Goal: Information Seeking & Learning: Learn about a topic

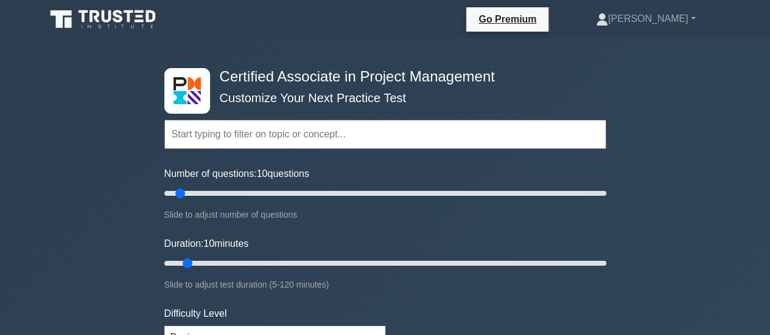
scroll to position [208, 0]
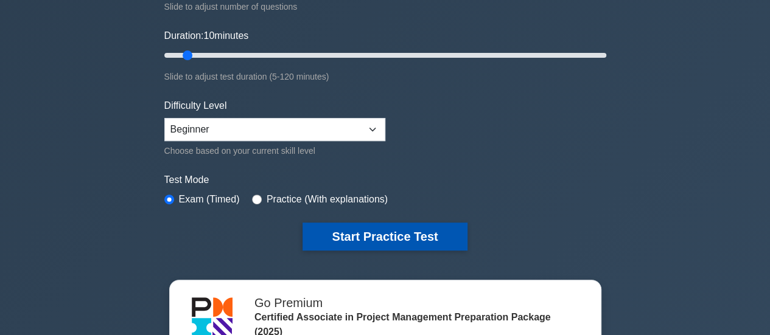
click at [332, 227] on button "Start Practice Test" at bounding box center [385, 237] width 164 height 28
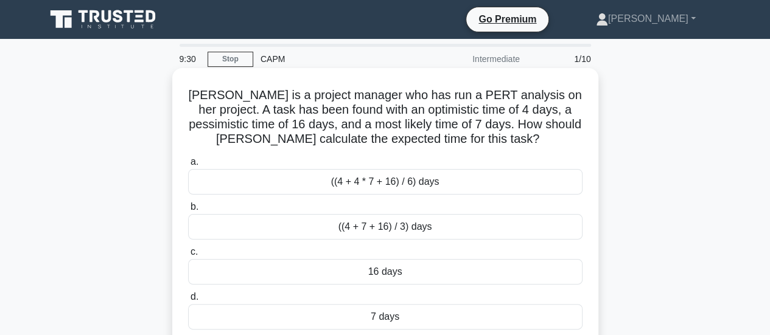
click at [348, 181] on div "((4 + 4 * 7 + 16) / 6) days" at bounding box center [385, 182] width 395 height 26
click at [188, 166] on input "a. ((4 + 4 * 7 + 16) / 6) days" at bounding box center [188, 162] width 0 height 8
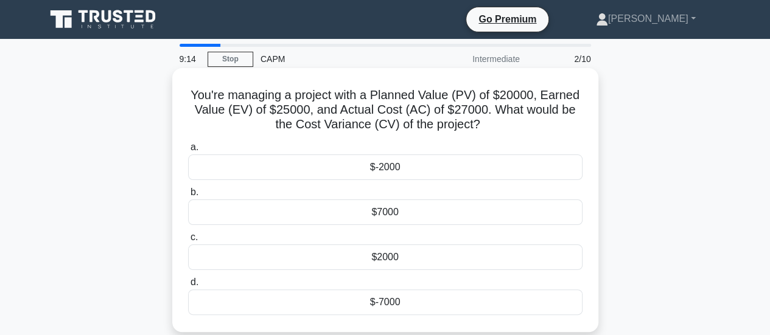
click at [374, 166] on div "$-2000" at bounding box center [385, 168] width 395 height 26
click at [188, 152] on input "a. $-2000" at bounding box center [188, 148] width 0 height 8
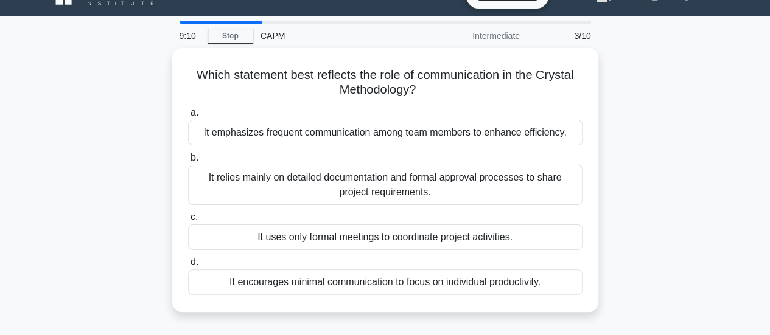
scroll to position [24, 0]
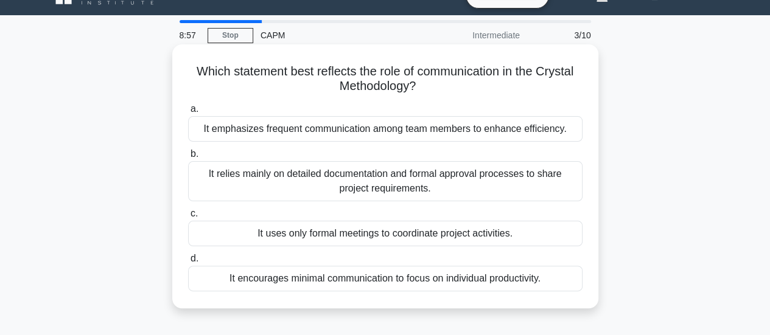
click at [346, 128] on div "It emphasizes frequent communication among team members to enhance efficiency." at bounding box center [385, 129] width 395 height 26
click at [188, 113] on input "a. It emphasizes frequent communication among team members to enhance efficienc…" at bounding box center [188, 109] width 0 height 8
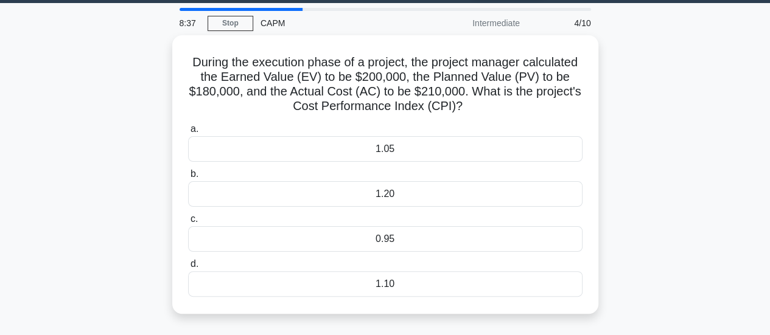
scroll to position [31, 0]
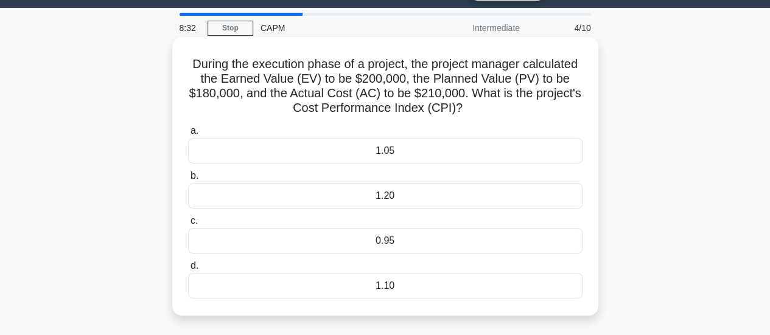
click at [384, 245] on div "0.95" at bounding box center [385, 241] width 395 height 26
click at [188, 225] on input "c. 0.95" at bounding box center [188, 221] width 0 height 8
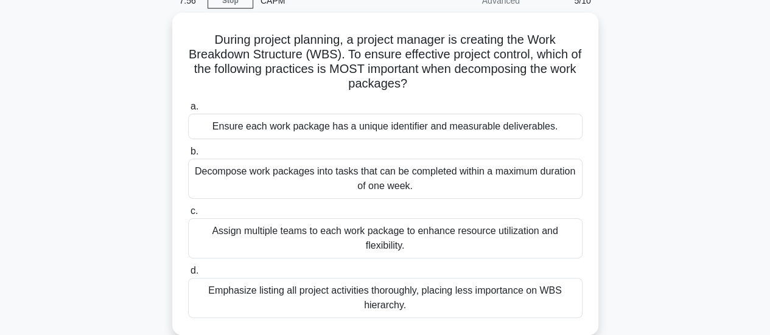
scroll to position [57, 0]
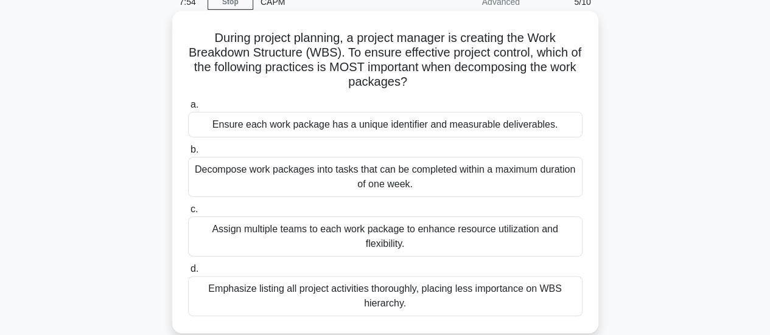
click at [295, 122] on div "Ensure each work package has a unique identifier and measurable deliverables." at bounding box center [385, 125] width 395 height 26
click at [188, 109] on input "a. Ensure each work package has a unique identifier and measurable deliverables." at bounding box center [188, 105] width 0 height 8
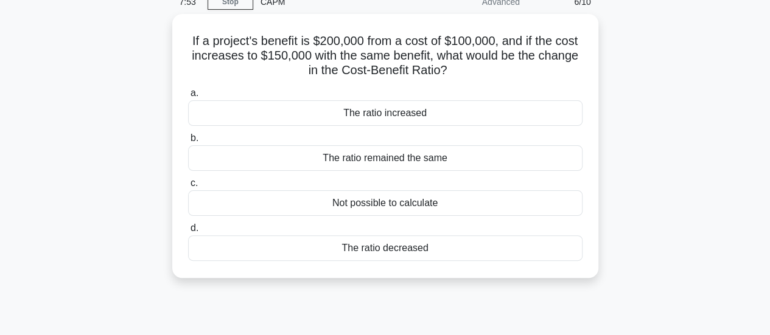
scroll to position [0, 0]
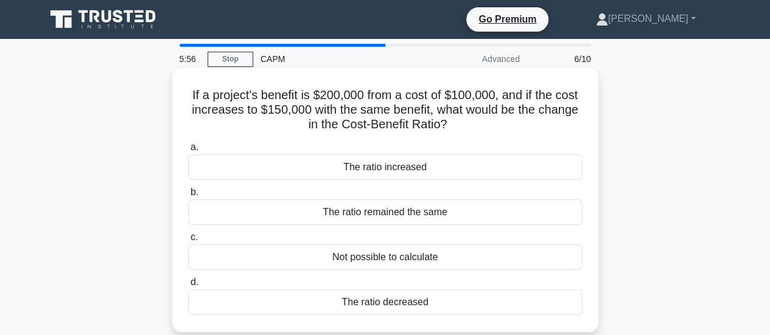
click at [326, 165] on div "The ratio increased" at bounding box center [385, 168] width 395 height 26
click at [188, 152] on input "a. The ratio increased" at bounding box center [188, 148] width 0 height 8
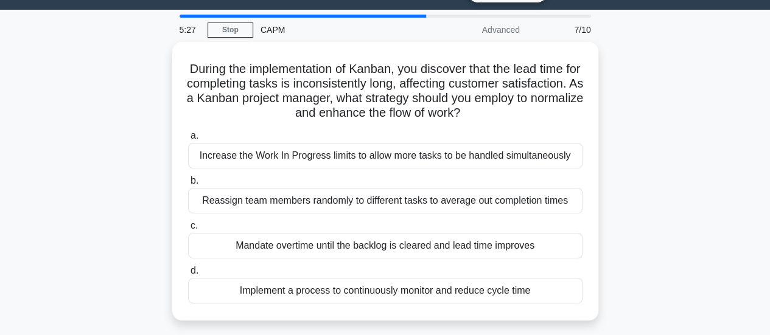
scroll to position [28, 0]
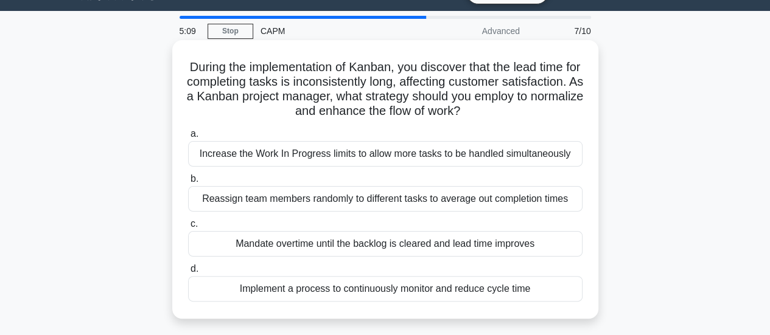
click at [233, 156] on div "Increase the Work In Progress limits to allow more tasks to be handled simultan…" at bounding box center [385, 154] width 395 height 26
click at [188, 138] on input "a. Increase the Work In Progress limits to allow more tasks to be handled simul…" at bounding box center [188, 134] width 0 height 8
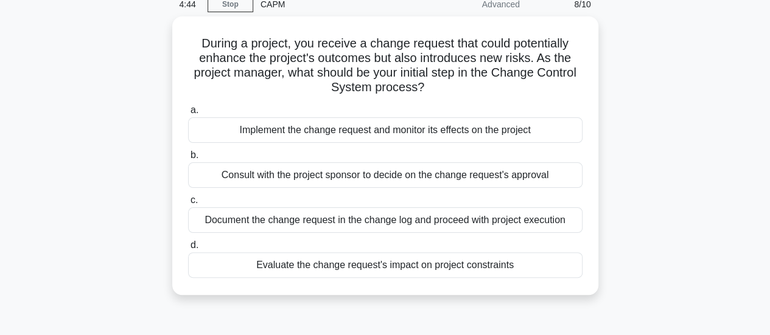
scroll to position [56, 0]
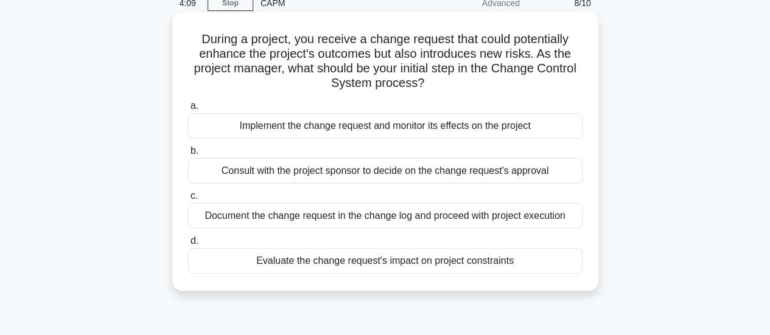
click at [313, 263] on div "Evaluate the change request's impact on project constraints" at bounding box center [385, 261] width 395 height 26
click at [188, 245] on input "d. Evaluate the change request's impact on project constraints" at bounding box center [188, 241] width 0 height 8
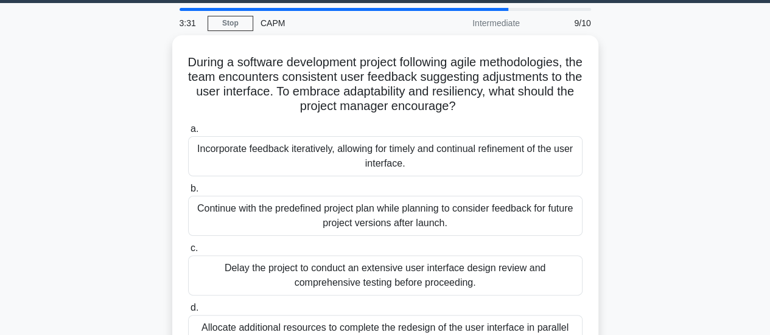
scroll to position [29, 0]
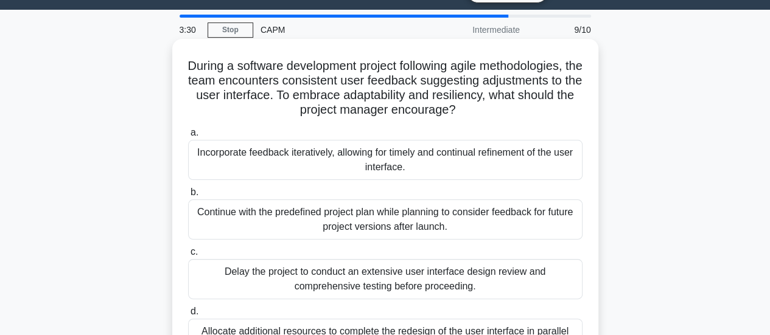
click at [265, 150] on div "Incorporate feedback iteratively, allowing for timely and continual refinement …" at bounding box center [385, 160] width 395 height 40
click at [188, 137] on input "a. Incorporate feedback iteratively, allowing for timely and continual refineme…" at bounding box center [188, 133] width 0 height 8
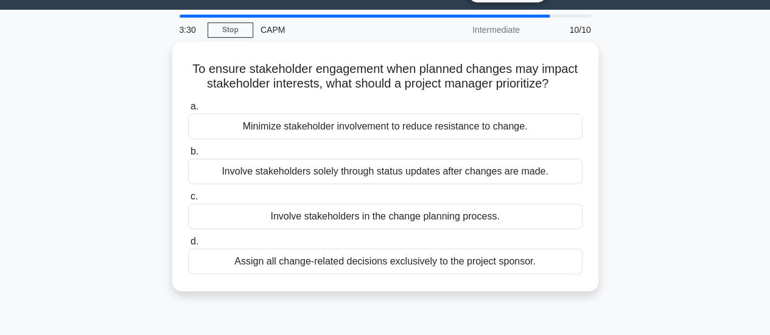
scroll to position [0, 0]
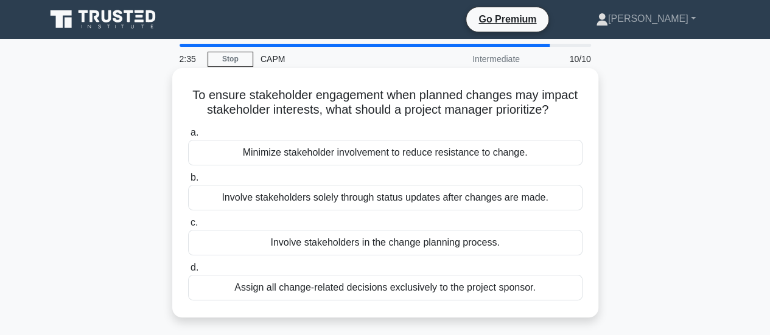
click at [292, 239] on div "Involve stakeholders in the change planning process." at bounding box center [385, 243] width 395 height 26
click at [188, 227] on input "c. Involve stakeholders in the change planning process." at bounding box center [188, 223] width 0 height 8
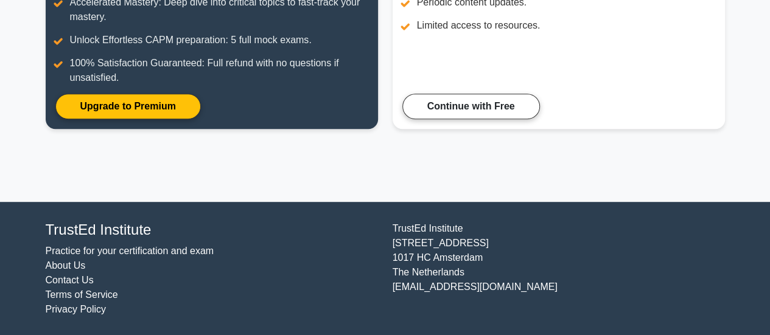
scroll to position [118, 0]
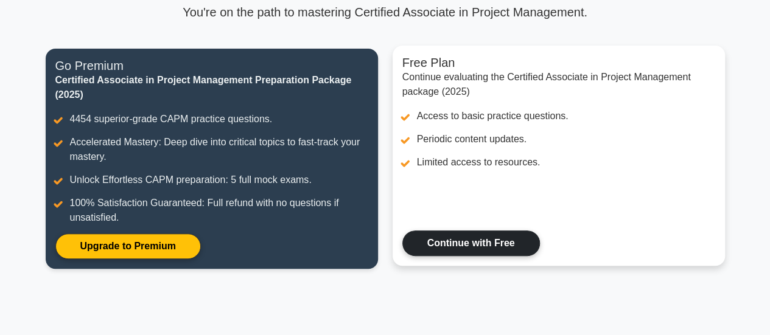
click at [486, 236] on link "Continue with Free" at bounding box center [471, 244] width 138 height 26
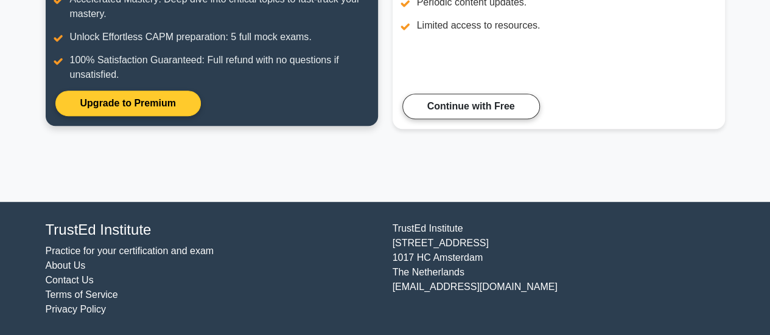
scroll to position [0, 0]
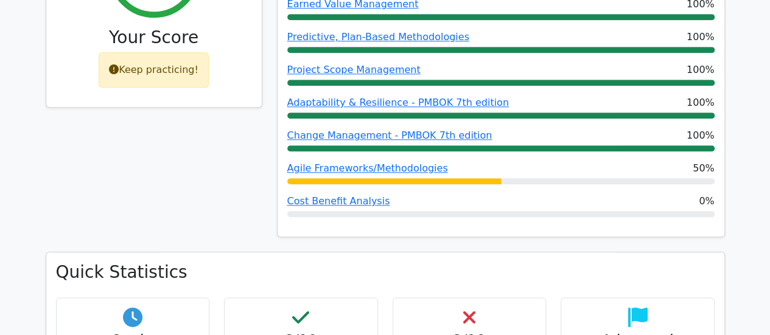
scroll to position [593, 0]
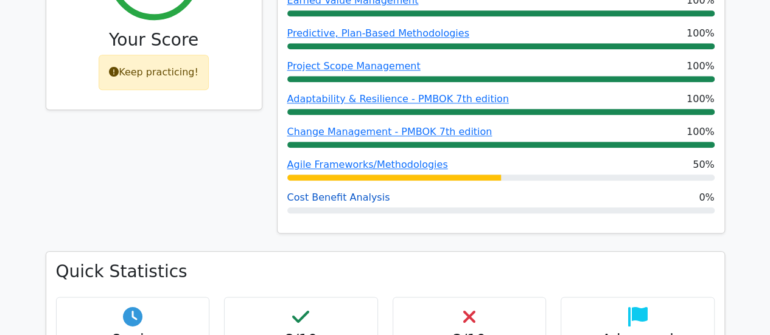
click at [314, 192] on link "Cost Benefit Analysis" at bounding box center [338, 198] width 103 height 12
click at [398, 159] on link "Agile Frameworks/Methodologies" at bounding box center [367, 165] width 161 height 12
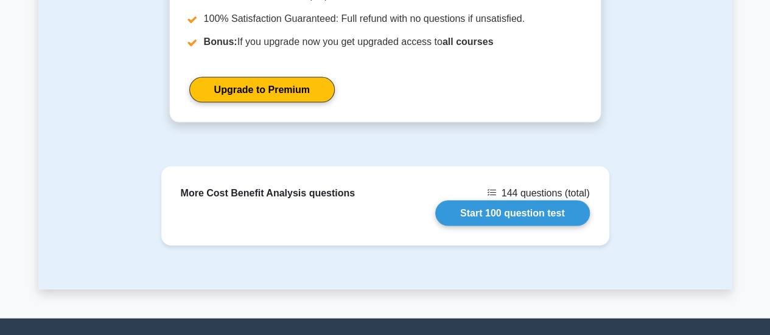
scroll to position [1217, 0]
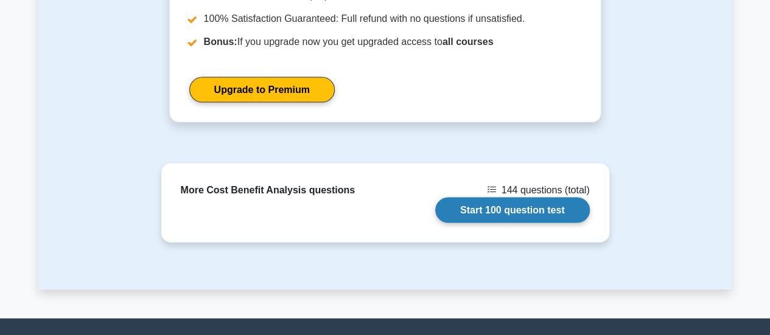
click at [492, 198] on link "Start 100 question test" at bounding box center [512, 211] width 155 height 26
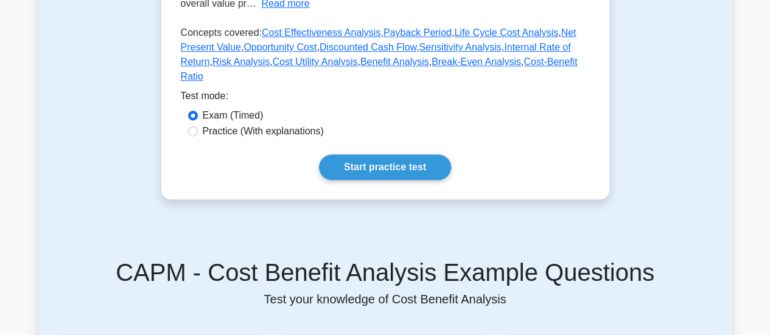
scroll to position [324, 0]
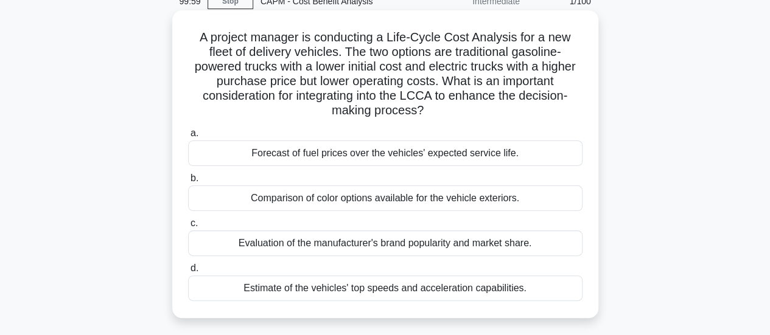
scroll to position [4, 0]
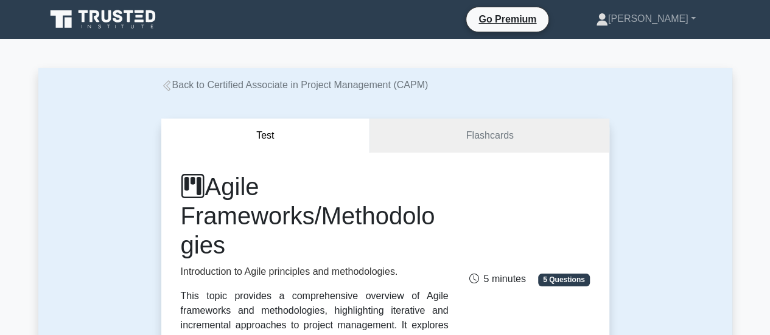
drag, startPoint x: 455, startPoint y: 136, endPoint x: 344, endPoint y: 150, distance: 112.3
click at [344, 150] on button "Test" at bounding box center [265, 136] width 209 height 35
click at [463, 142] on link "Flashcards" at bounding box center [489, 136] width 239 height 35
